Goal: Task Accomplishment & Management: Use online tool/utility

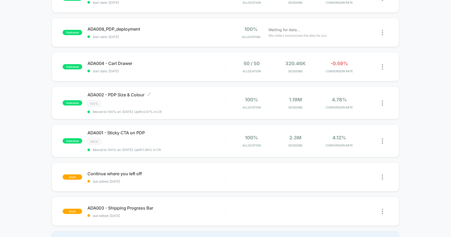
scroll to position [79, 0]
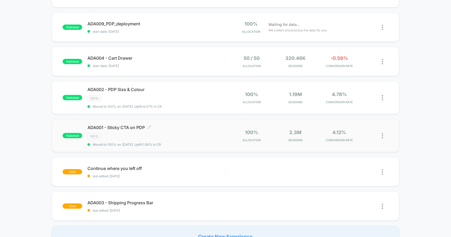
click at [117, 126] on span "ADA001 - Sticky CTA on PDP Click to edit experience details" at bounding box center [157, 127] width 138 height 5
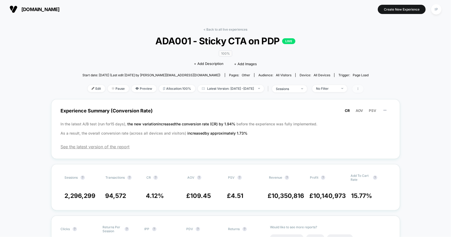
click at [358, 88] on icon at bounding box center [358, 89] width 1 height 3
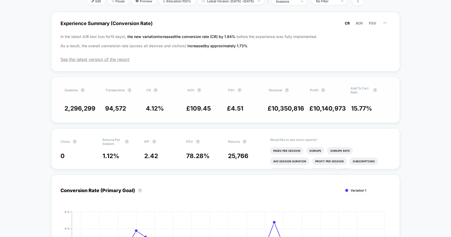
scroll to position [79, 0]
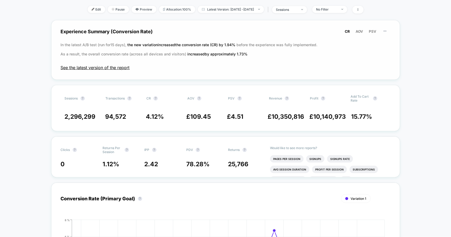
click at [113, 67] on span "See the latest version of the report" at bounding box center [226, 67] width 330 height 5
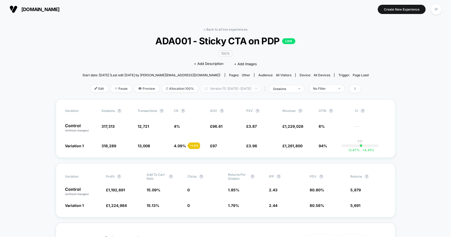
click at [261, 86] on span "Version (1): Jun 17, 2025 - Jul 1, 2025" at bounding box center [231, 88] width 60 height 7
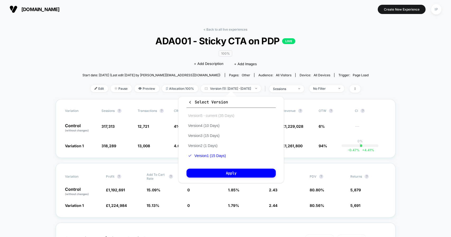
click at [227, 118] on button "Version 5 - current (35 Days)" at bounding box center [211, 115] width 49 height 5
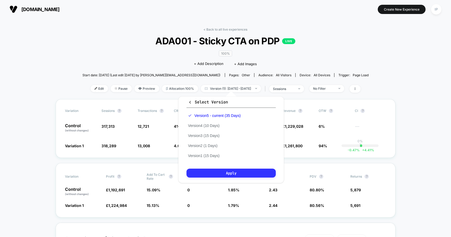
click at [237, 169] on button "Apply" at bounding box center [231, 173] width 89 height 9
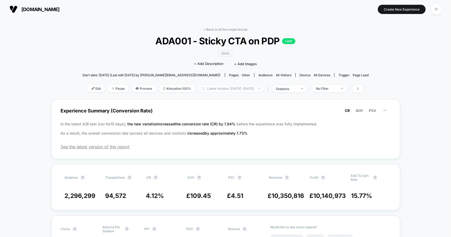
click at [264, 87] on span "Latest Version: Jul 23, 2025 - Aug 26, 2025" at bounding box center [231, 88] width 66 height 7
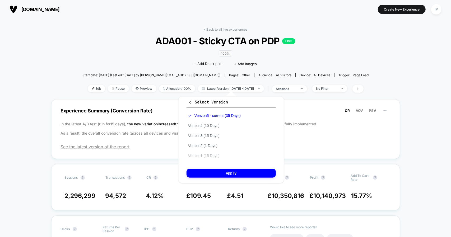
click at [217, 157] on button "Version 1 (15 Days)" at bounding box center [204, 156] width 35 height 5
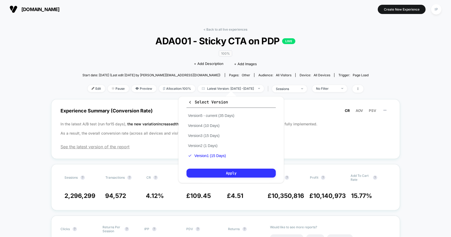
click at [227, 171] on button "Apply" at bounding box center [231, 173] width 89 height 9
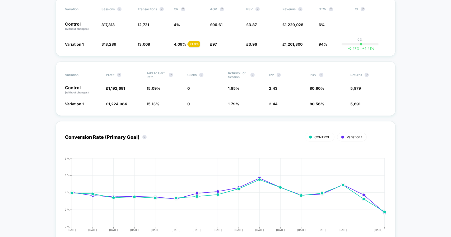
scroll to position [26, 0]
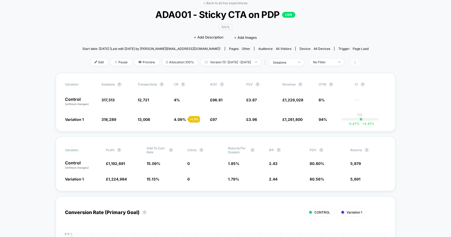
click at [355, 63] on icon at bounding box center [355, 62] width 1 height 3
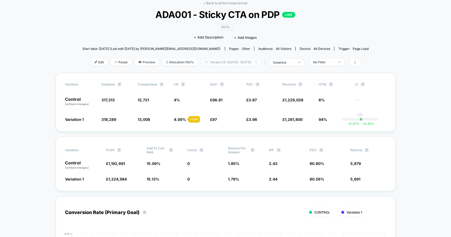
click at [210, 61] on span "Version (1): Jun 17, 2025 - Jul 1, 2025" at bounding box center [231, 62] width 60 height 7
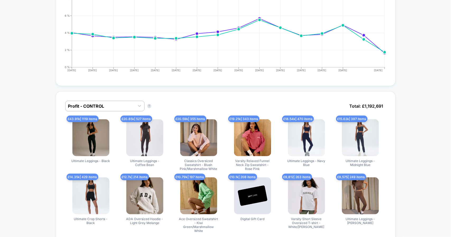
scroll to position [240, 0]
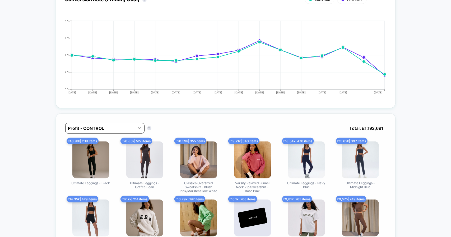
click at [143, 127] on div at bounding box center [140, 128] width 10 height 10
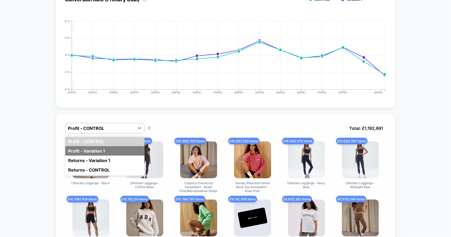
click at [125, 150] on div "Profit - Variation 1" at bounding box center [104, 151] width 79 height 10
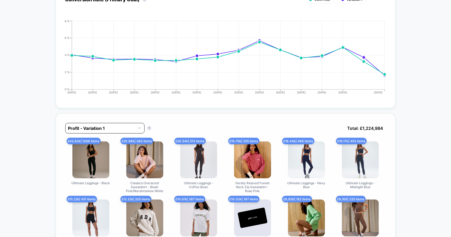
click at [120, 126] on div at bounding box center [100, 128] width 64 height 6
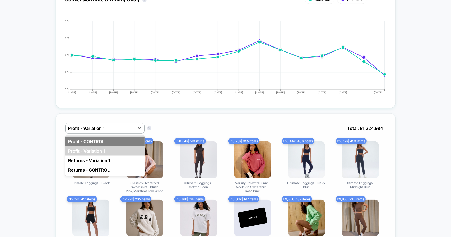
click at [133, 137] on div "Profit - CONTROL" at bounding box center [104, 142] width 79 height 10
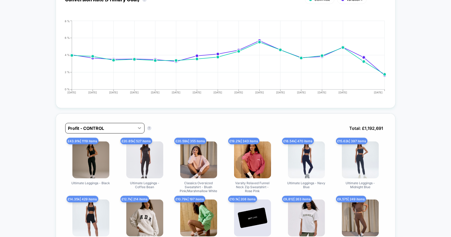
click at [138, 126] on icon at bounding box center [139, 128] width 5 height 5
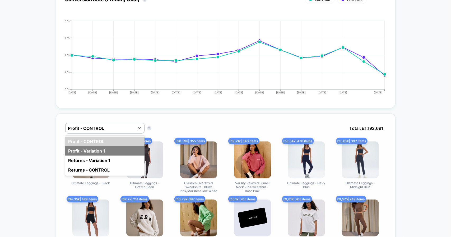
click at [130, 148] on div "Profit - Variation 1" at bounding box center [104, 151] width 79 height 10
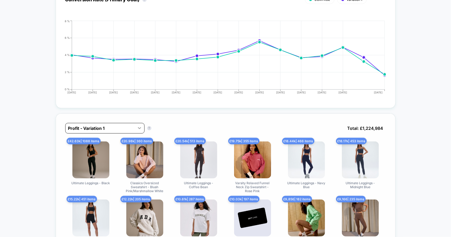
click at [142, 128] on icon at bounding box center [139, 128] width 5 height 5
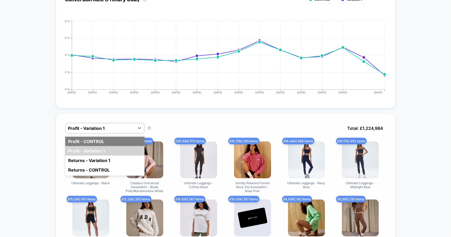
click at [131, 141] on div "Profit - CONTROL" at bounding box center [104, 142] width 79 height 10
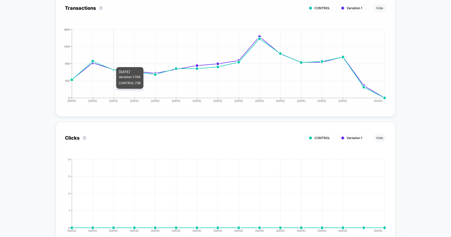
scroll to position [1059, 0]
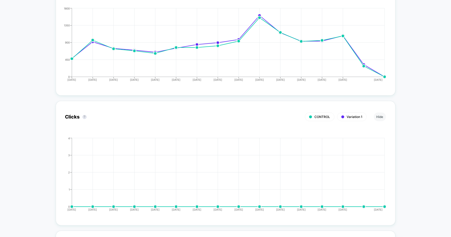
click at [3, 105] on div "< Back to all live experiences ADA001 - Sticky CTA on PDP LIVE 100% Click to ed…" at bounding box center [225, 38] width 451 height 2159
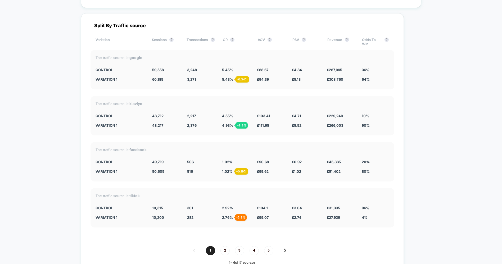
scroll to position [1821, 0]
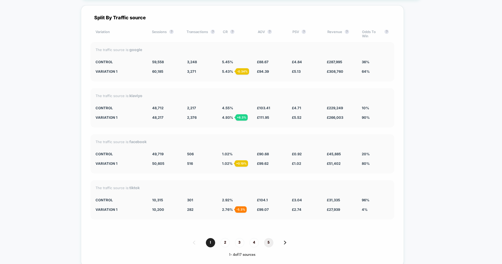
click at [269, 237] on span "5" at bounding box center [268, 242] width 9 height 9
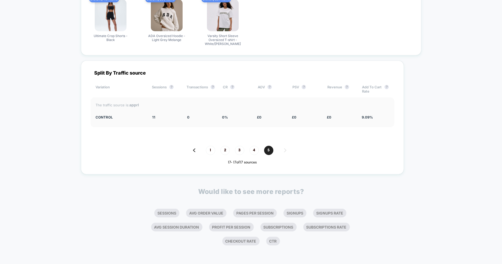
scroll to position [1762, 0]
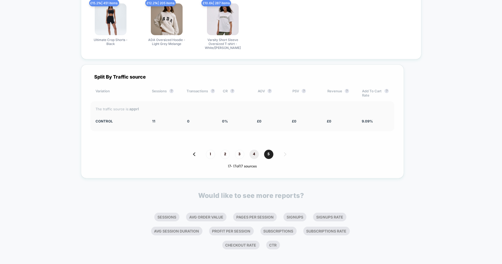
click at [256, 150] on span "4" at bounding box center [253, 154] width 9 height 9
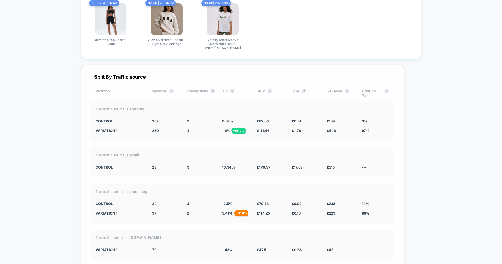
scroll to position [1821, 0]
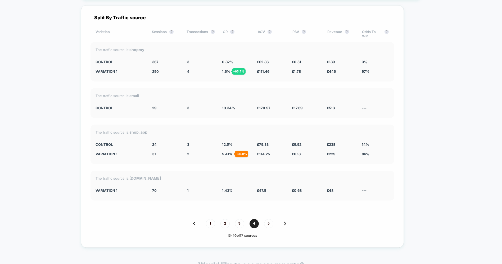
click at [244, 219] on div "1 2 3 4 5" at bounding box center [242, 223] width 304 height 9
click at [238, 219] on span "3" at bounding box center [239, 223] width 9 height 9
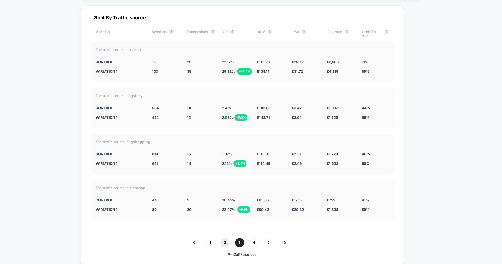
click at [224, 237] on span "2" at bounding box center [224, 242] width 9 height 9
click at [208, 237] on span "1" at bounding box center [210, 242] width 9 height 9
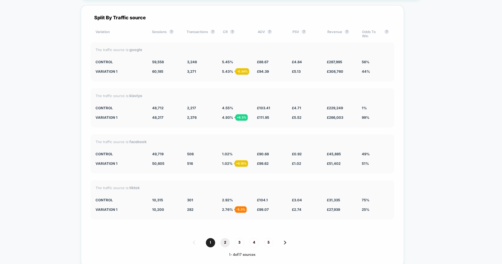
click at [223, 237] on span "2" at bounding box center [224, 242] width 9 height 9
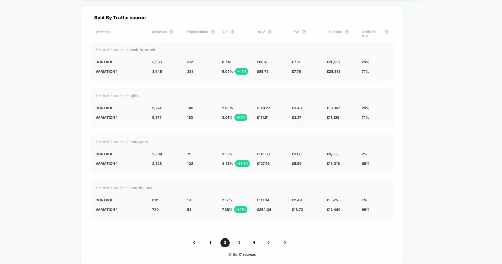
click at [246, 237] on div "1 2 3 4 5" at bounding box center [242, 242] width 304 height 9
click at [251, 237] on span "4" at bounding box center [253, 242] width 9 height 9
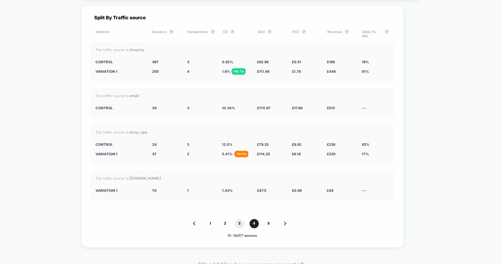
click at [240, 219] on span "3" at bounding box center [239, 223] width 9 height 9
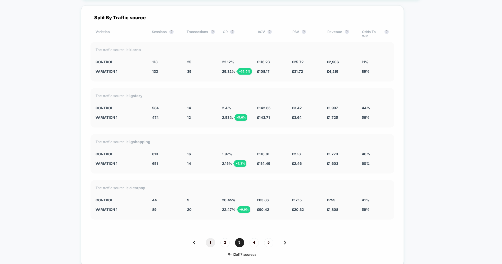
click at [209, 237] on span "1" at bounding box center [210, 242] width 9 height 9
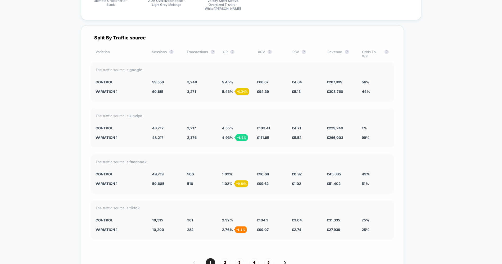
scroll to position [1792, 0]
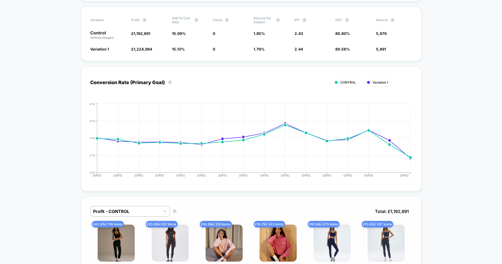
scroll to position [0, 0]
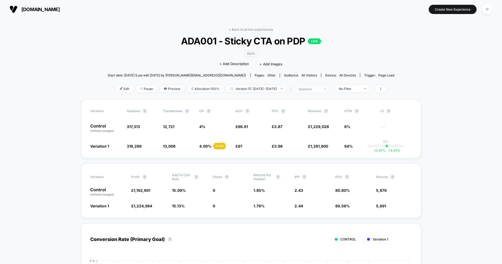
click at [329, 90] on span "sessions" at bounding box center [312, 88] width 35 height 7
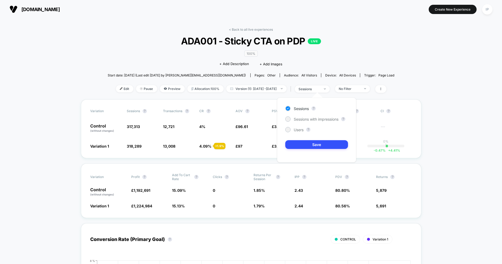
click at [330, 78] on div "Start date: 23/07/2025 (Last edit 19/08/2025 by crodev@vervaunt.com) Pages: oth…" at bounding box center [251, 75] width 287 height 9
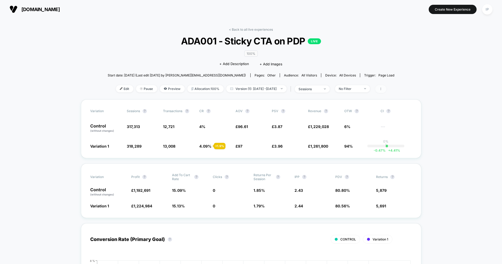
click at [384, 89] on span at bounding box center [380, 89] width 11 height 8
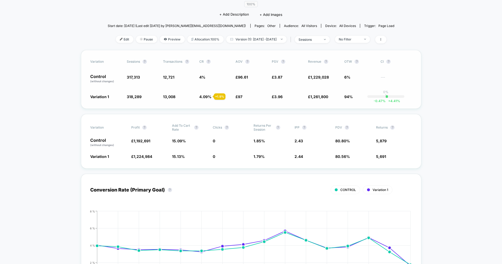
scroll to position [59, 0]
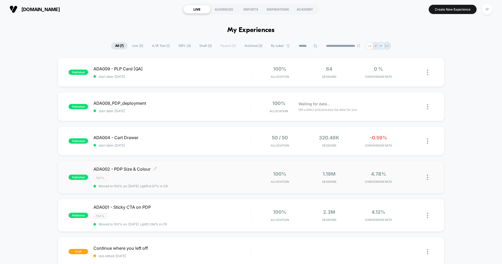
click at [136, 165] on div "published ADA002 - PDP Size & Colour Click to edit experience details Click to …" at bounding box center [251, 177] width 386 height 33
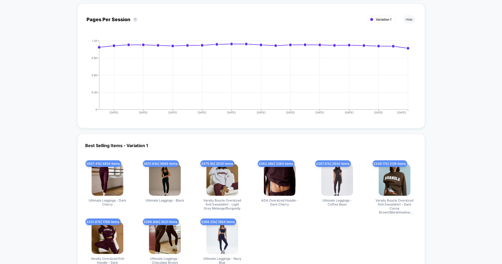
scroll to position [1557, 0]
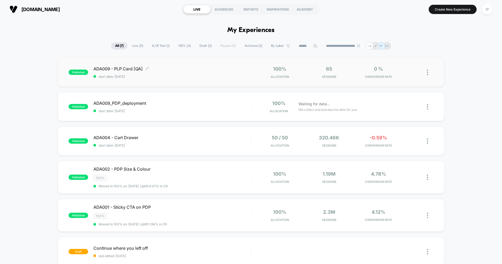
click at [135, 69] on span "ADA009 - PLP Card [QA] Click to edit experience details" at bounding box center [171, 68] width 157 height 5
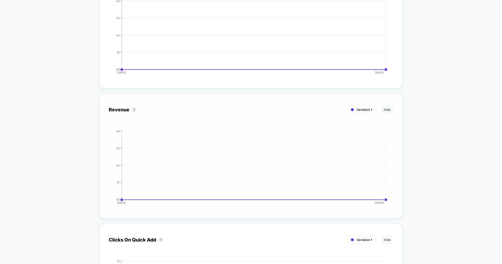
scroll to position [588, 0]
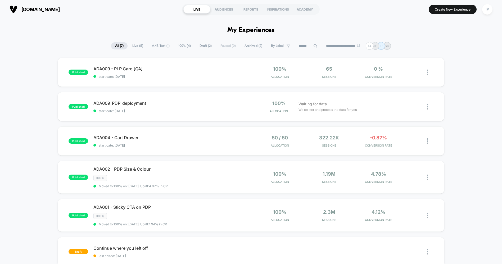
click at [169, 45] on span "A/B Test ( 1 )" at bounding box center [161, 45] width 26 height 7
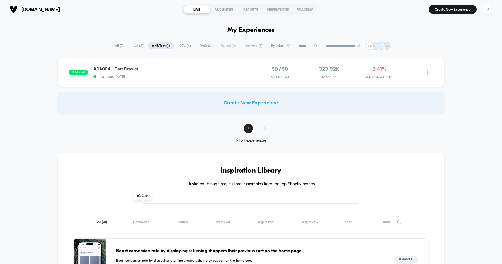
click at [134, 47] on span "Live ( 5 )" at bounding box center [138, 45] width 19 height 7
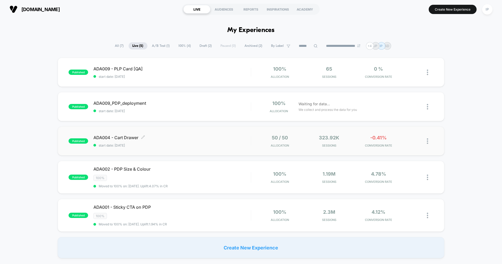
click at [209, 139] on span "ADA004 - Cart Drawer Click to edit experience details" at bounding box center [171, 137] width 157 height 5
click at [233, 109] on span "start date: [DATE]" at bounding box center [171, 111] width 157 height 4
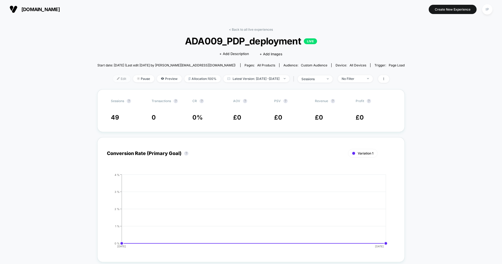
click at [115, 80] on span "Edit" at bounding box center [121, 78] width 17 height 7
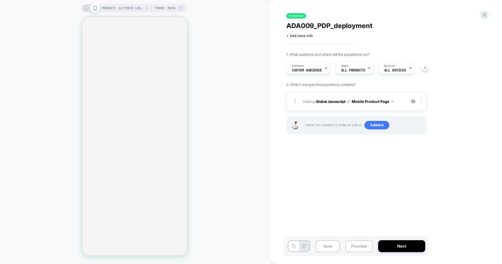
select select "**********"
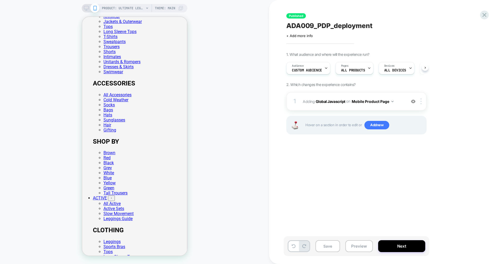
scroll to position [147, 0]
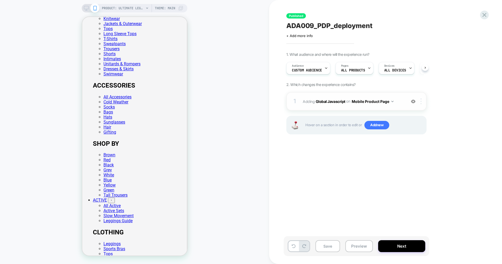
click at [422, 99] on div at bounding box center [421, 101] width 9 height 6
click at [386, 102] on button "Mobile Product Page" at bounding box center [372, 102] width 42 height 8
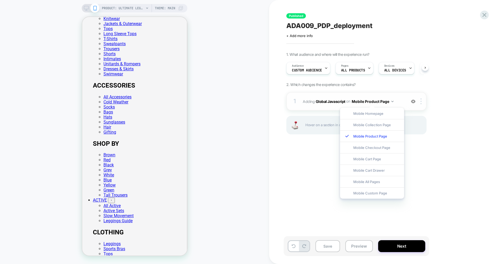
click at [402, 102] on span "Adding Global Javascript on Mobile Product Page" at bounding box center [352, 102] width 101 height 8
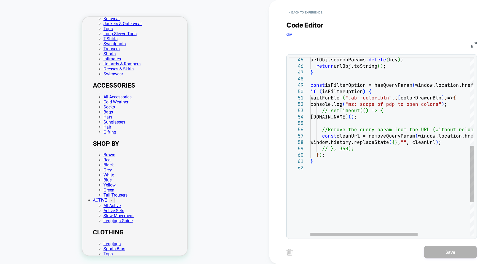
scroll to position [0, 0]
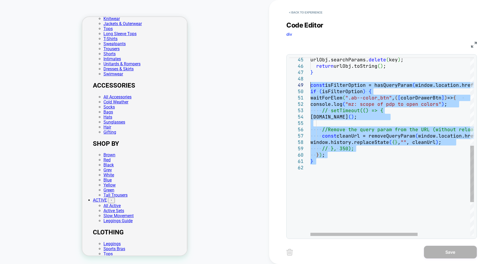
drag, startPoint x: 329, startPoint y: 167, endPoint x: 296, endPoint y: 88, distance: 85.7
click at [310, 88] on div "urlObj.searchParams. delete ( key ) ; return urlObj.toString ( ) ; } const isFi…" at bounding box center [432, 60] width 244 height 566
click at [323, 159] on div "urlObj.searchParams. delete ( key ) ; return urlObj.toString ( ) ; } const isFi…" at bounding box center [432, 60] width 244 height 566
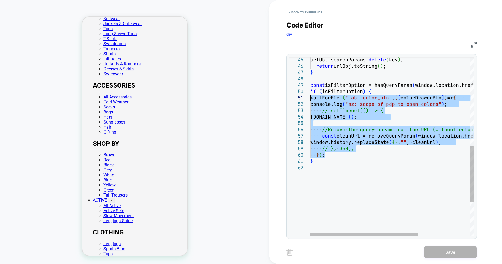
drag, startPoint x: 323, startPoint y: 158, endPoint x: 301, endPoint y: 100, distance: 62.5
click at [310, 100] on div "urlObj.searchParams. delete ( key ) ; return urlObj.toString ( ) ; } const isFi…" at bounding box center [432, 60] width 244 height 566
click at [336, 163] on div "urlObj.searchParams. delete ( key ) ; return urlObj.toString ( ) ; } const isFi…" at bounding box center [432, 60] width 244 height 566
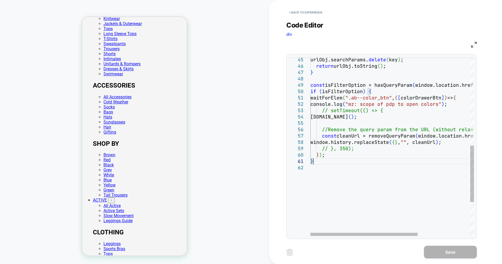
type textarea "**********"
drag, startPoint x: 394, startPoint y: 128, endPoint x: 350, endPoint y: 137, distance: 44.7
click at [350, 137] on div "urlObj.searchParams. delete ( key ) ; return urlObj.toString ( ) ; } const isFi…" at bounding box center [432, 60] width 244 height 566
click at [371, 142] on div "urlObj.searchParams. delete ( key ) ; return urlObj.toString ( ) ; } const isFi…" at bounding box center [432, 60] width 244 height 566
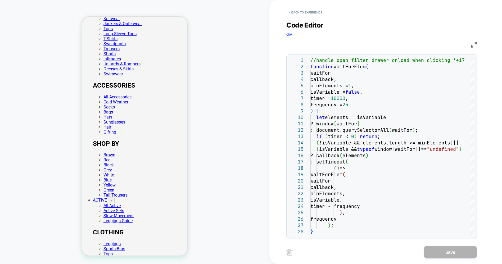
click at [243, 28] on div "PRODUCT: Ultimate Leggings - Black PRODUCT: Ultimate Leggings - Black Theme: MA…" at bounding box center [134, 131] width 269 height 253
click at [288, 14] on button "< Back to experience" at bounding box center [305, 12] width 39 height 8
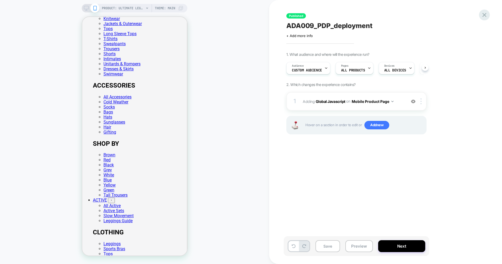
click at [451, 17] on div at bounding box center [484, 15] width 11 height 11
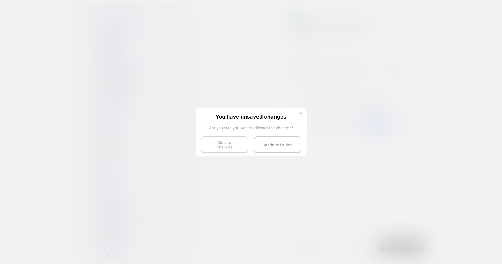
click at [235, 146] on button "Discard Changes" at bounding box center [225, 144] width 48 height 16
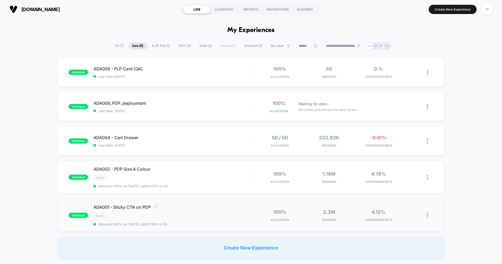
click at [190, 207] on span "ADA001 - Sticky CTA on PDP Click to edit experience details" at bounding box center [171, 206] width 157 height 5
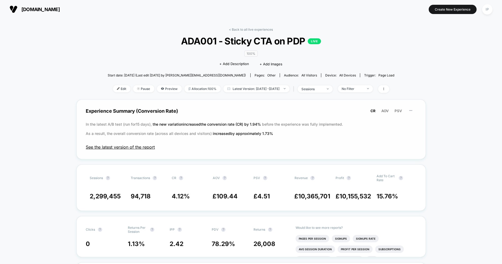
click at [143, 146] on span "See the latest version of the report" at bounding box center [251, 146] width 330 height 5
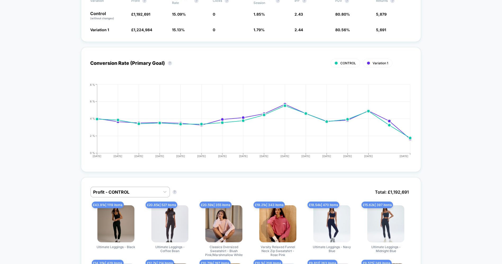
scroll to position [29, 0]
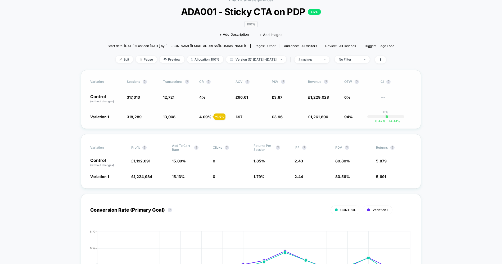
drag, startPoint x: 366, startPoint y: 111, endPoint x: 413, endPoint y: 124, distance: 48.7
click at [413, 124] on div "Variation Sessions ? Transactions ? CR ? AOV ? PSV ? Revenue ? OTW ? CI ? Contr…" at bounding box center [251, 99] width 340 height 59
click at [329, 60] on span "sessions" at bounding box center [311, 59] width 35 height 7
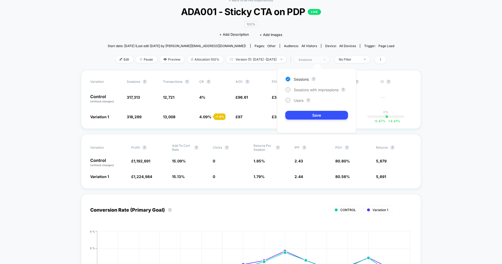
click at [329, 60] on span "sessions" at bounding box center [311, 59] width 35 height 7
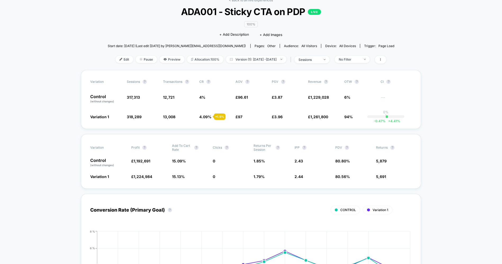
click at [321, 66] on div "< Back to all live experiences ADA001 - Sticky CTA on PDP LIVE 100% Click to ed…" at bounding box center [251, 34] width 287 height 72
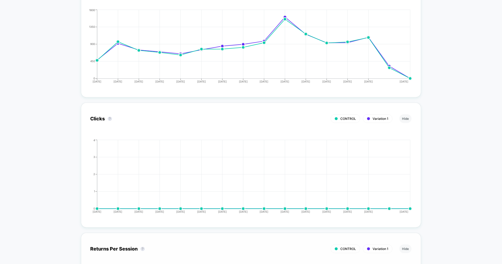
scroll to position [1292, 0]
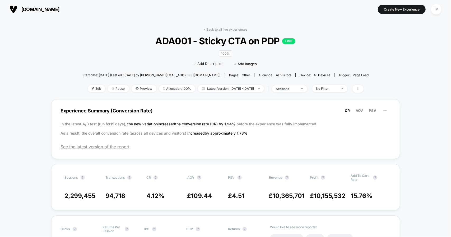
click at [362, 89] on div at bounding box center [357, 89] width 14 height 8
click at [364, 89] on span at bounding box center [358, 89] width 11 height 8
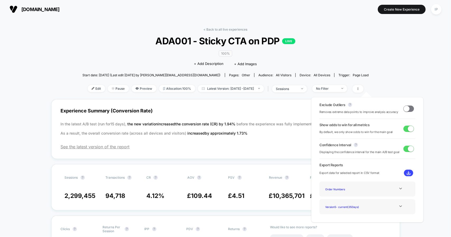
click at [400, 191] on div "Order Numbers" at bounding box center [368, 189] width 88 height 7
click at [398, 186] on div "Order Numbers" at bounding box center [368, 189] width 88 height 7
click at [399, 187] on icon at bounding box center [401, 189] width 4 height 4
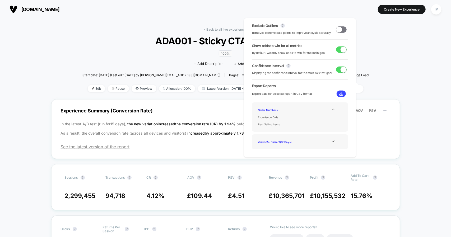
click at [332, 109] on icon at bounding box center [333, 110] width 3 height 2
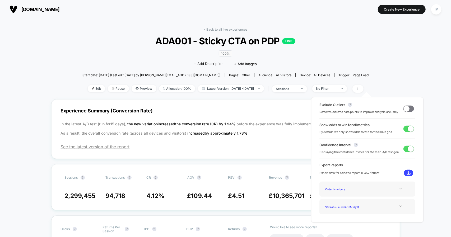
click at [399, 206] on icon at bounding box center [401, 207] width 4 height 4
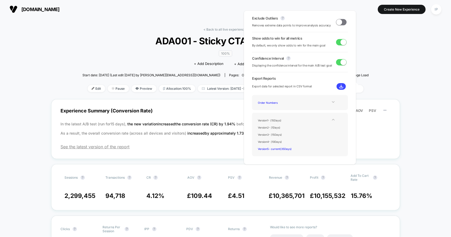
click at [333, 121] on icon at bounding box center [334, 120] width 4 height 4
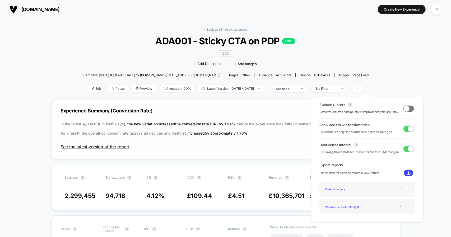
click at [290, 146] on span "See the latest version of the report" at bounding box center [226, 146] width 330 height 5
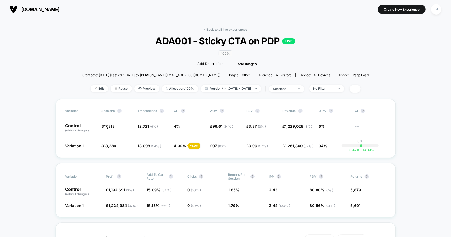
click at [13, 8] on img at bounding box center [14, 9] width 8 height 8
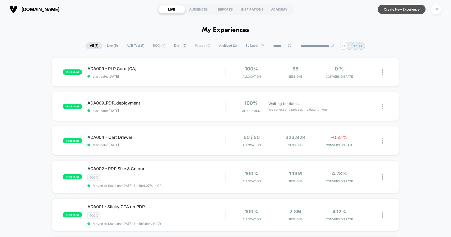
click at [390, 10] on button "Create New Experience" at bounding box center [402, 9] width 48 height 9
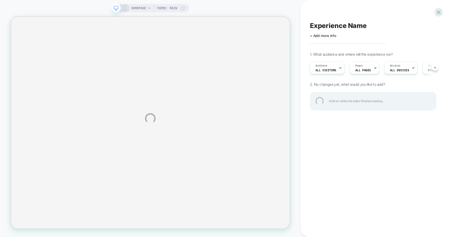
click at [437, 68] on div "HOMEPAGE Theme: MAIN Experience Name Click to edit experience details + Add mor…" at bounding box center [225, 118] width 451 height 237
click at [436, 68] on div "HOMEPAGE Theme: MAIN Experience Name Click to edit experience details + Add mor…" at bounding box center [225, 118] width 451 height 237
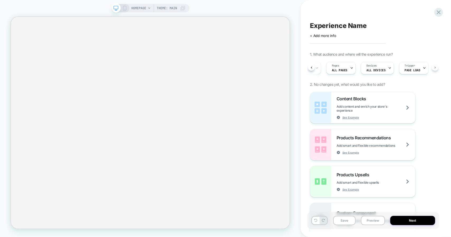
click at [436, 68] on div "Audience All Visitors Pages ALL PAGES Devices ALL DEVICES Trigger Page Load" at bounding box center [373, 68] width 127 height 18
click at [419, 71] on div at bounding box center [420, 68] width 3 height 12
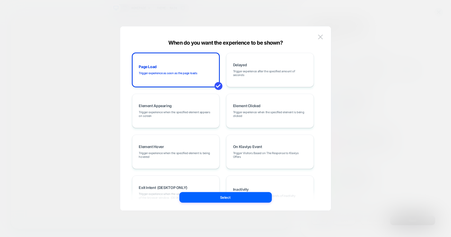
select select "**********"
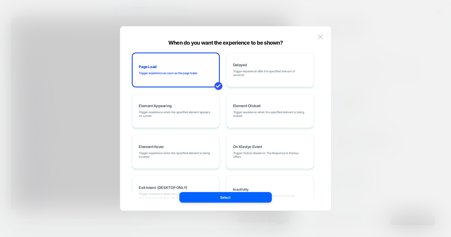
scroll to position [0, 0]
click at [448, 128] on div at bounding box center [225, 118] width 451 height 237
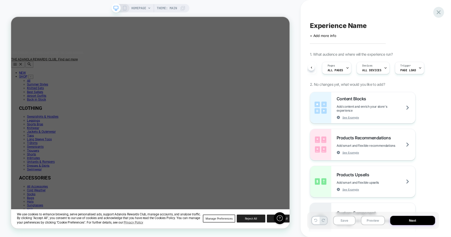
click at [439, 15] on icon at bounding box center [438, 12] width 7 height 7
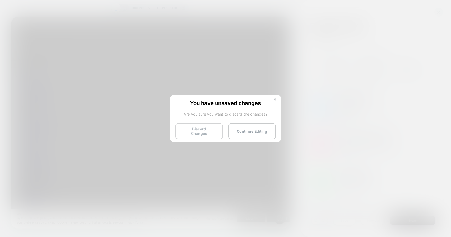
click at [212, 134] on button "Discard Changes" at bounding box center [200, 131] width 48 height 16
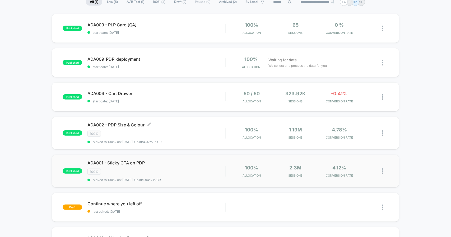
scroll to position [53, 0]
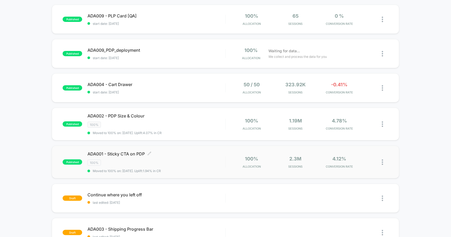
click at [123, 153] on span "ADA001 - Sticky CTA on PDP Click to edit experience details" at bounding box center [157, 154] width 138 height 5
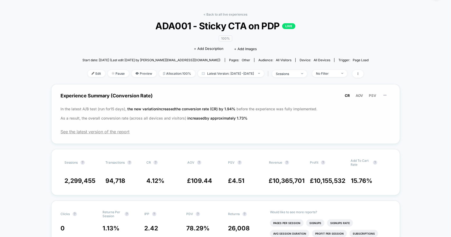
scroll to position [26, 0]
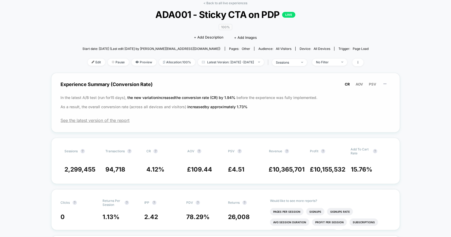
drag, startPoint x: 249, startPoint y: 104, endPoint x: 97, endPoint y: 99, distance: 151.4
click at [97, 99] on p "In the latest A/B test (run for 15 days), the new variation increased the conve…" at bounding box center [226, 102] width 330 height 19
click at [106, 121] on span "See the latest version of the report" at bounding box center [226, 120] width 330 height 5
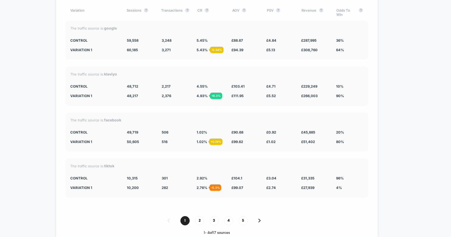
scroll to position [1851, 0]
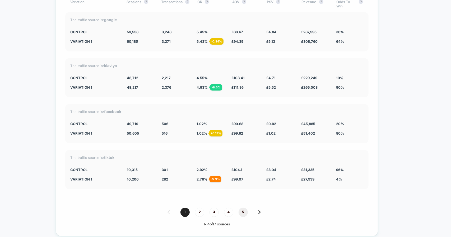
click at [239, 210] on span "5" at bounding box center [243, 212] width 9 height 9
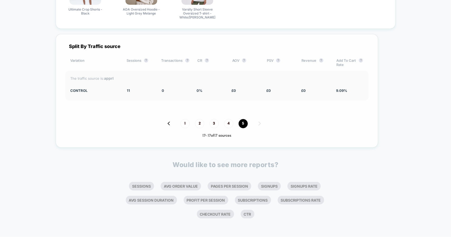
scroll to position [1789, 0]
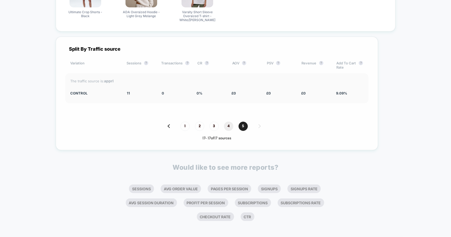
click at [226, 126] on span "4" at bounding box center [228, 126] width 9 height 9
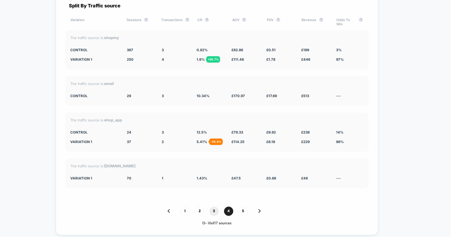
scroll to position [1824, 0]
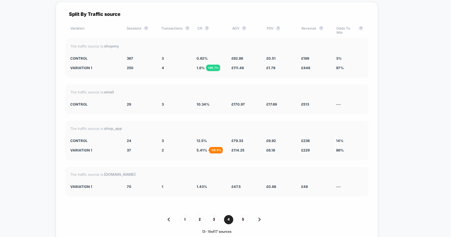
drag, startPoint x: 209, startPoint y: 219, endPoint x: 109, endPoint y: 211, distance: 99.5
click at [109, 211] on div "Split By Traffic source Variation Sessions ? Transactions ? CR ? AOV ? PSV ? Re…" at bounding box center [217, 123] width 323 height 242
click at [212, 216] on span "3" at bounding box center [214, 219] width 9 height 9
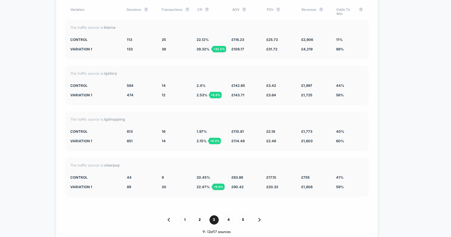
scroll to position [1851, 0]
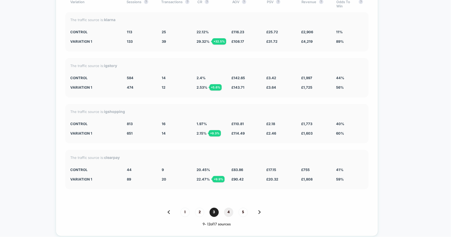
click at [226, 212] on span "4" at bounding box center [228, 212] width 9 height 9
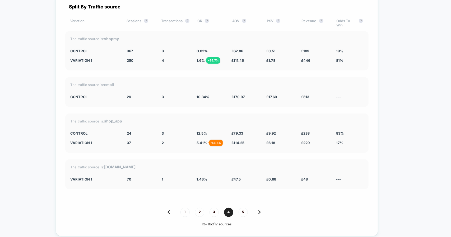
scroll to position [1824, 0]
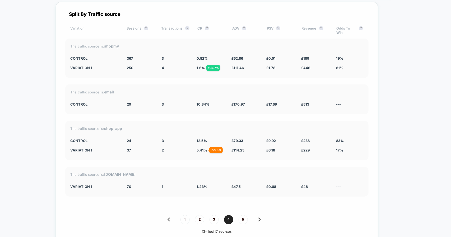
drag, startPoint x: 118, startPoint y: 44, endPoint x: 104, endPoint y: 44, distance: 14.3
click at [104, 44] on div "The traffic source is: shopmy" at bounding box center [217, 46] width 293 height 4
